Goal: Find specific page/section: Find specific page/section

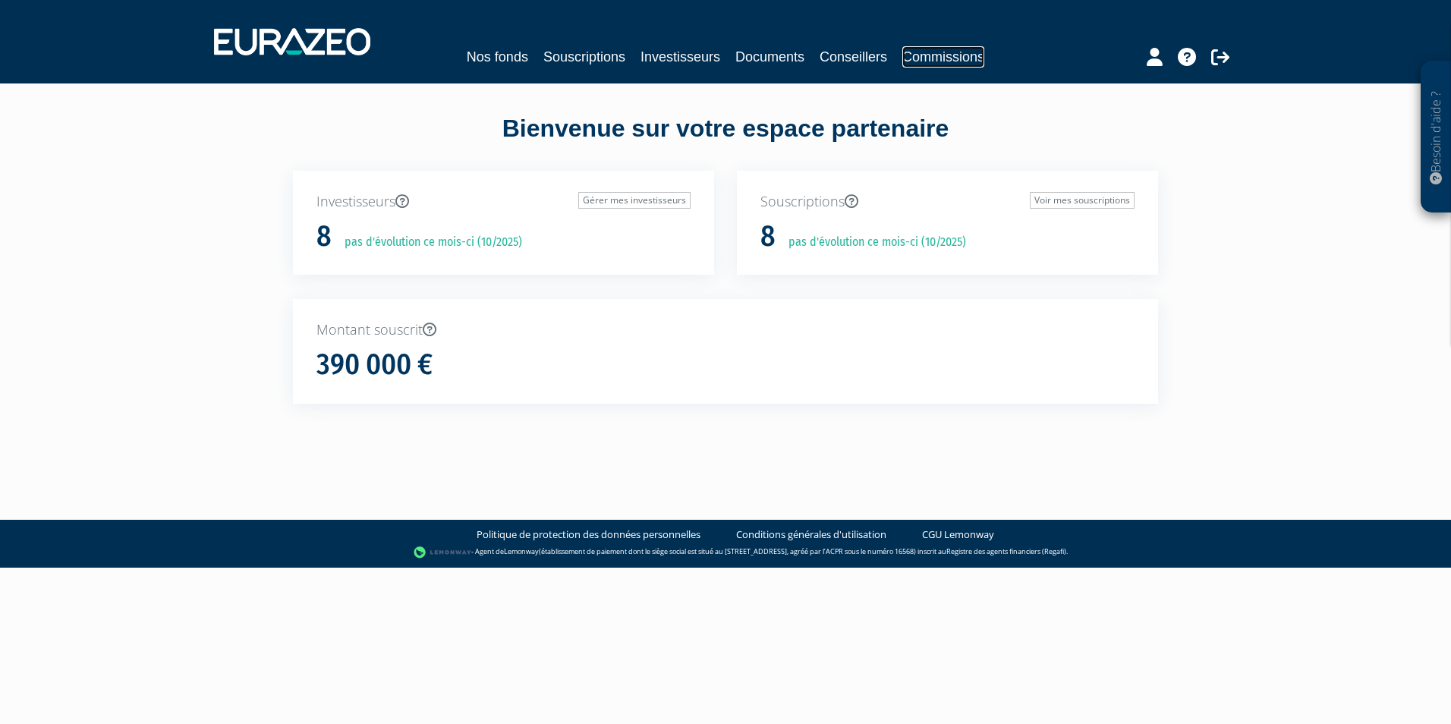
click at [956, 52] on link "Commissions" at bounding box center [943, 56] width 82 height 21
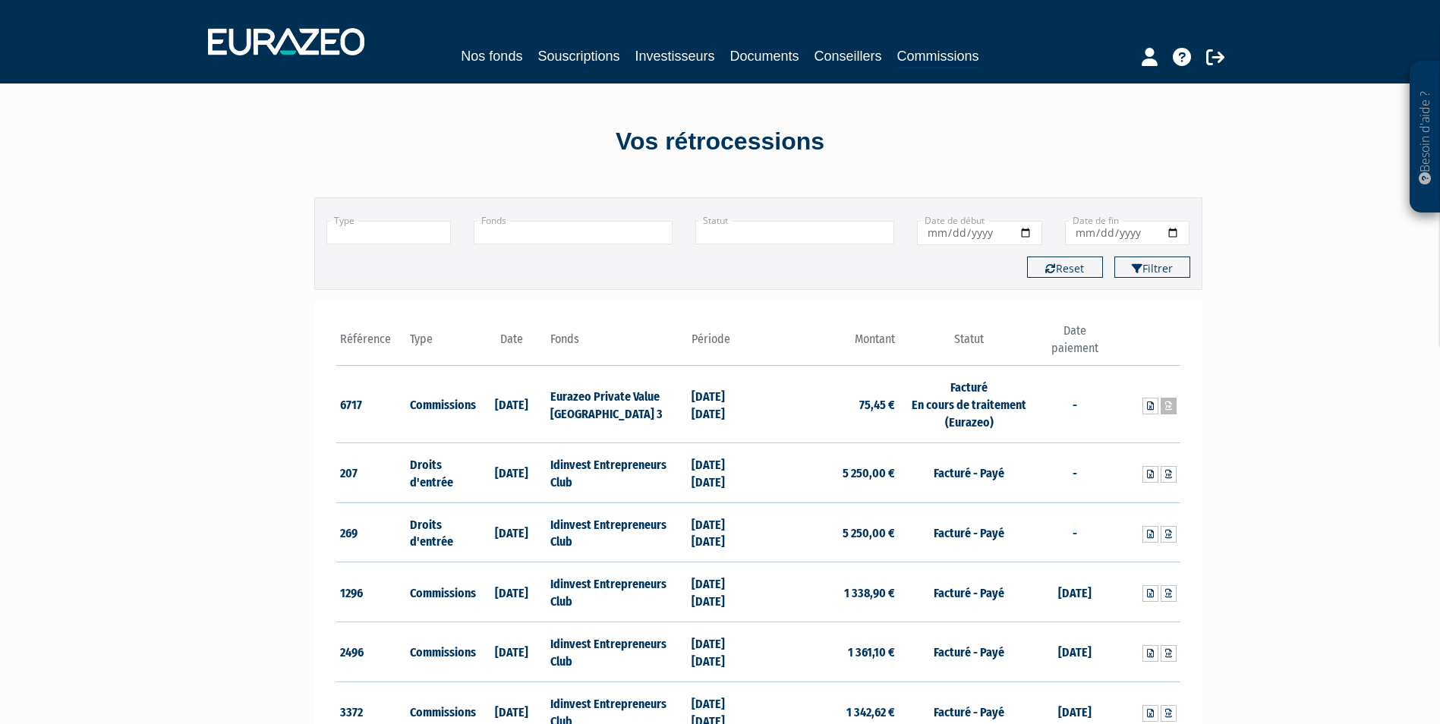
click at [1171, 405] on icon at bounding box center [1168, 405] width 7 height 9
click at [1025, 523] on td "Facturé - Payé" at bounding box center [969, 532] width 140 height 60
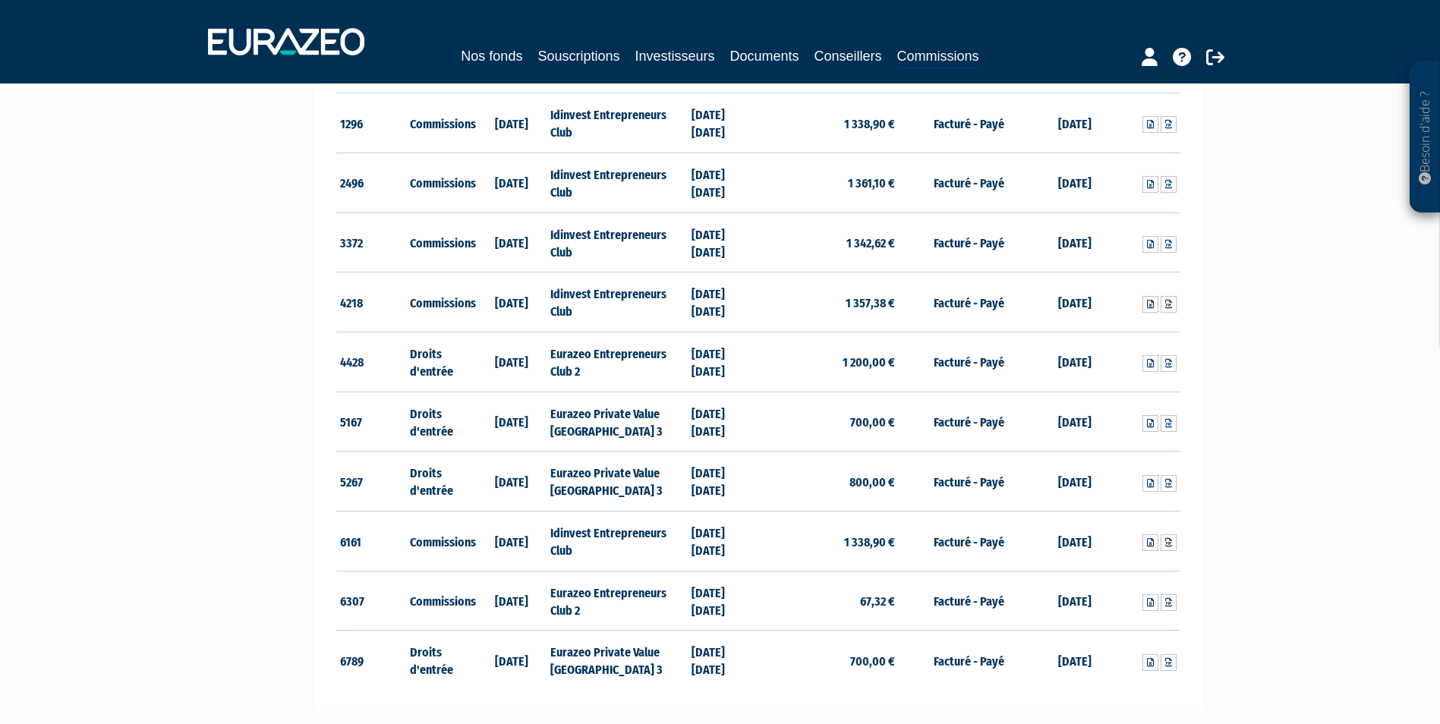
scroll to position [588, 0]
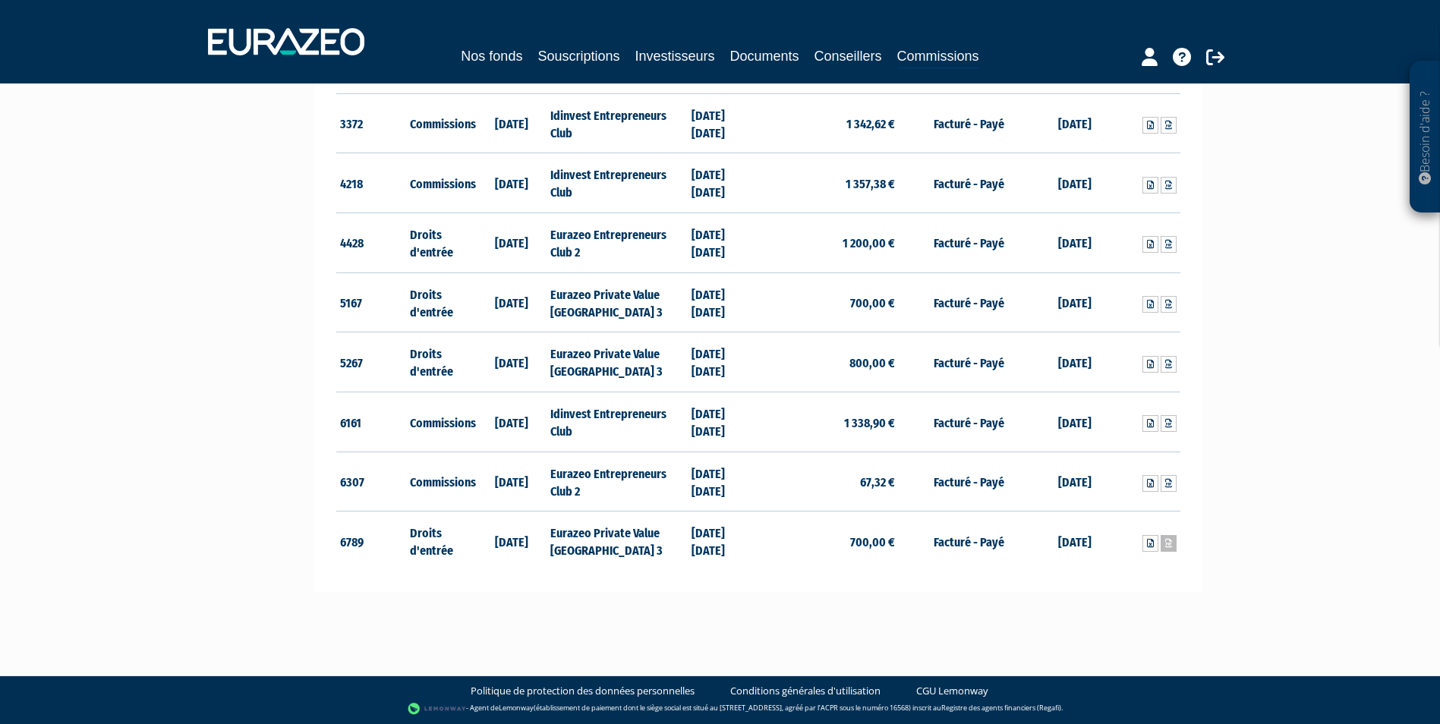
click at [1165, 541] on icon at bounding box center [1168, 543] width 7 height 9
